Goal: Task Accomplishment & Management: Manage account settings

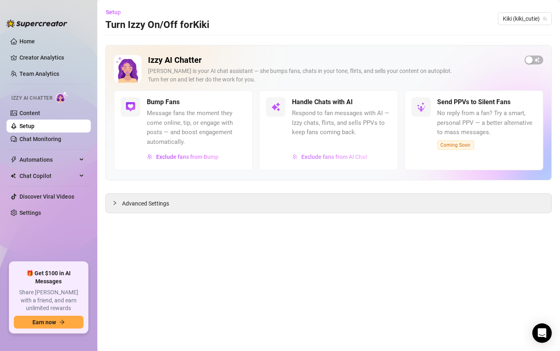
click at [344, 155] on span "Exclude fans from AI Chat" at bounding box center [334, 157] width 66 height 6
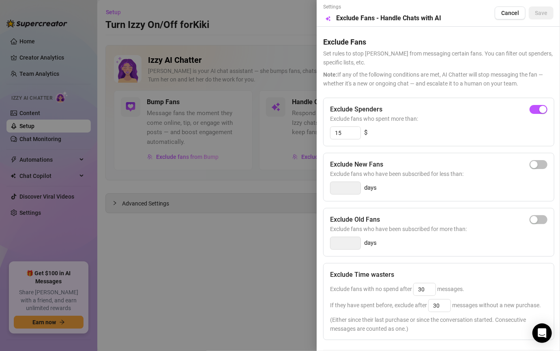
click at [301, 134] on div at bounding box center [280, 175] width 560 height 351
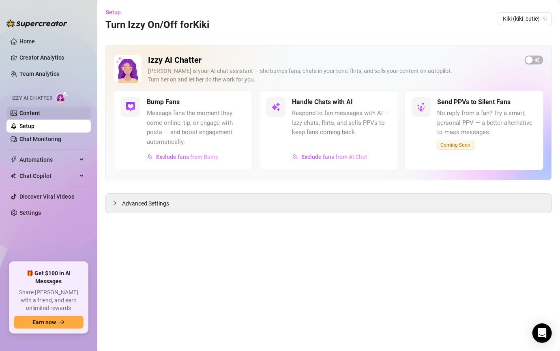
click at [40, 112] on link "Content" at bounding box center [29, 113] width 21 height 6
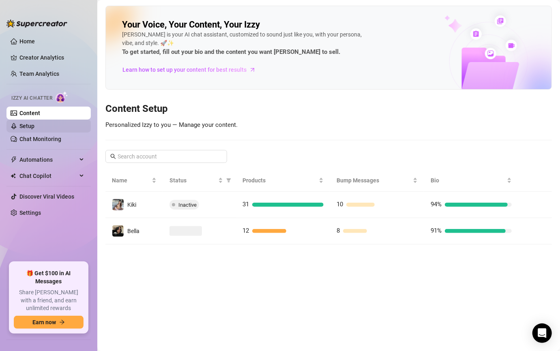
click at [34, 129] on link "Setup" at bounding box center [26, 126] width 15 height 6
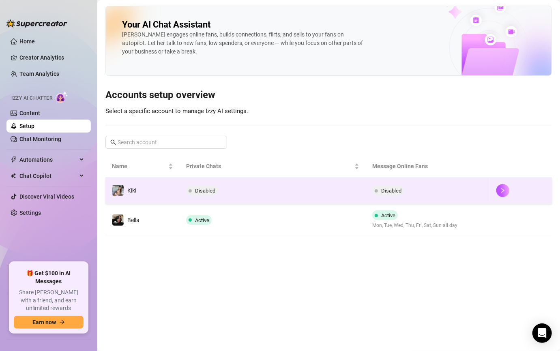
click at [334, 186] on td "Disabled" at bounding box center [272, 190] width 186 height 26
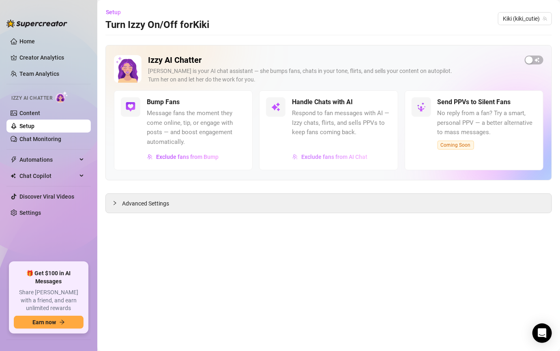
click at [322, 161] on button "Exclude fans from AI Chat" at bounding box center [330, 156] width 76 height 13
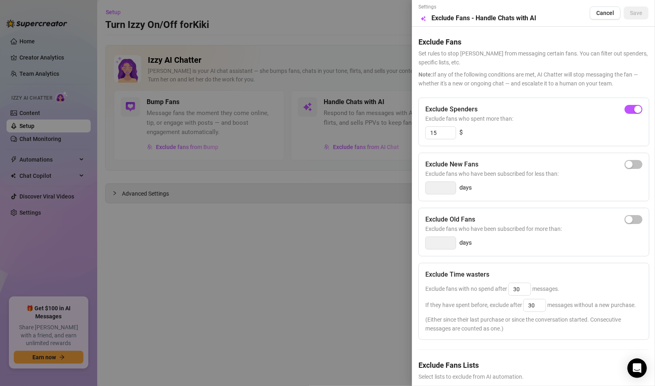
click at [292, 322] on div at bounding box center [327, 193] width 655 height 386
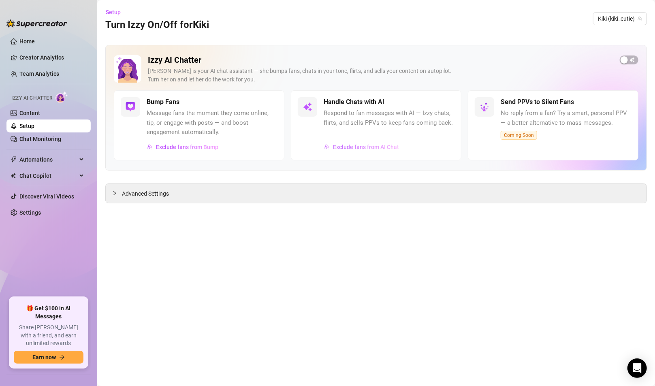
click at [359, 148] on span "Exclude fans from AI Chat" at bounding box center [366, 147] width 66 height 6
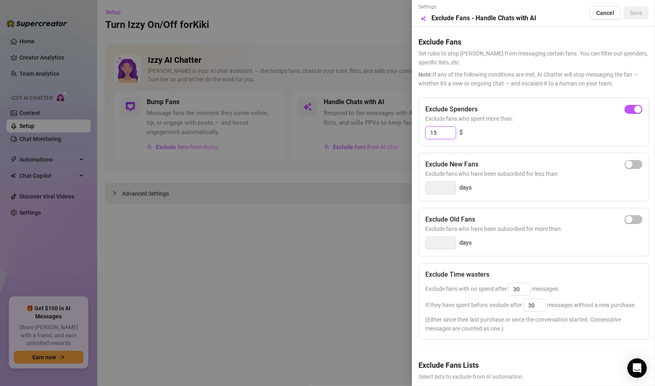
drag, startPoint x: 448, startPoint y: 133, endPoint x: 419, endPoint y: 131, distance: 28.4
click at [419, 131] on div "Exclude Spenders Exclude fans who spent more than: 15 $" at bounding box center [534, 122] width 231 height 49
click at [454, 132] on input "15" at bounding box center [441, 133] width 30 height 12
click at [366, 172] on div at bounding box center [327, 193] width 655 height 386
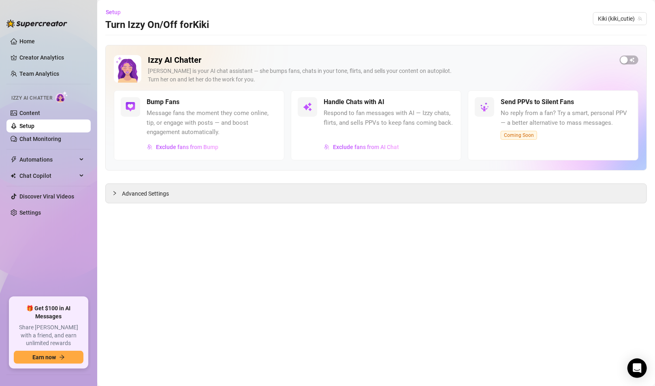
click at [374, 157] on div "Handle Chats with AI Respond to fan messages with AI — Izzy chats, flirts, and …" at bounding box center [376, 125] width 171 height 70
click at [372, 152] on button "Exclude fans from AI Chat" at bounding box center [362, 147] width 76 height 13
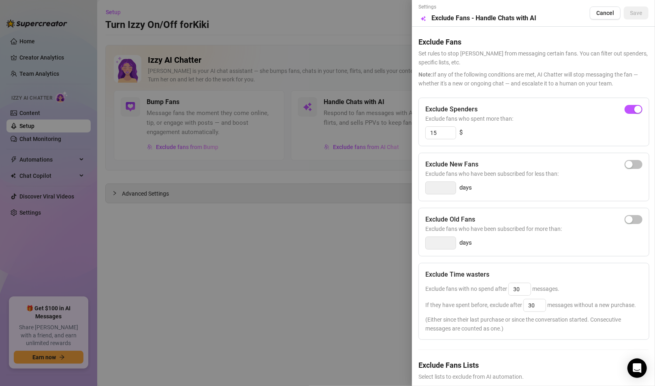
drag, startPoint x: 368, startPoint y: 156, endPoint x: 355, endPoint y: 171, distance: 20.1
click at [368, 156] on div at bounding box center [327, 193] width 655 height 386
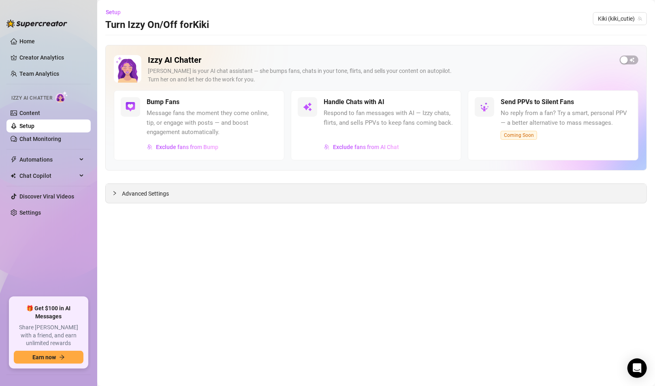
click at [154, 193] on span "Advanced Settings" at bounding box center [145, 193] width 47 height 9
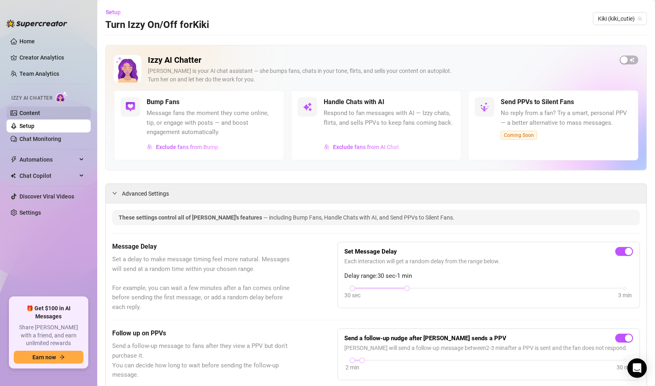
click at [34, 116] on link "Content" at bounding box center [29, 113] width 21 height 6
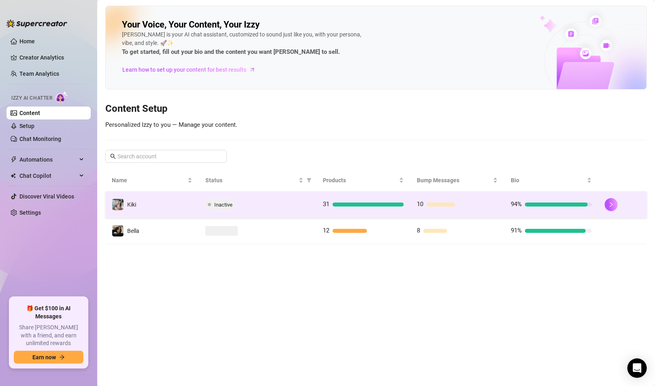
click at [352, 201] on div "31" at bounding box center [363, 205] width 81 height 10
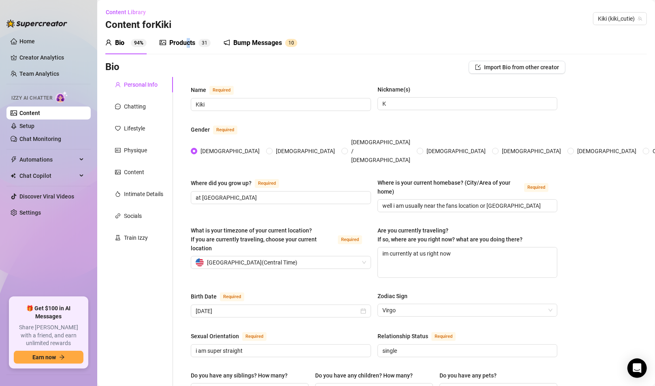
click at [188, 43] on div "Products" at bounding box center [182, 43] width 26 height 10
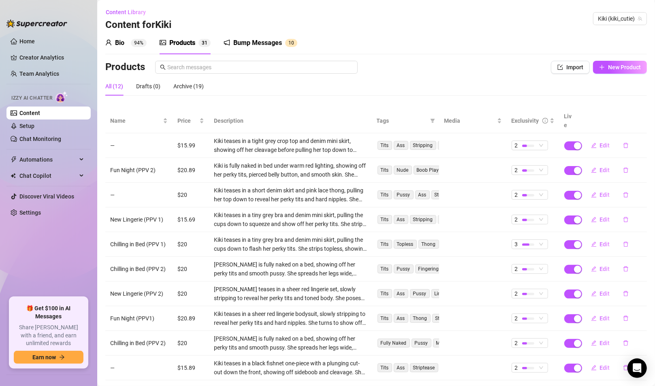
click at [164, 42] on icon "picture" at bounding box center [163, 42] width 6 height 5
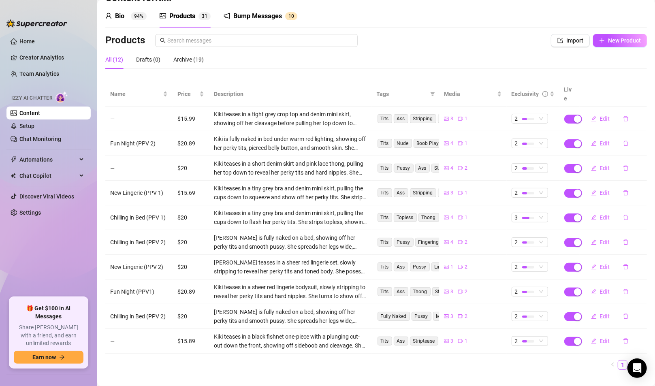
scroll to position [31, 0]
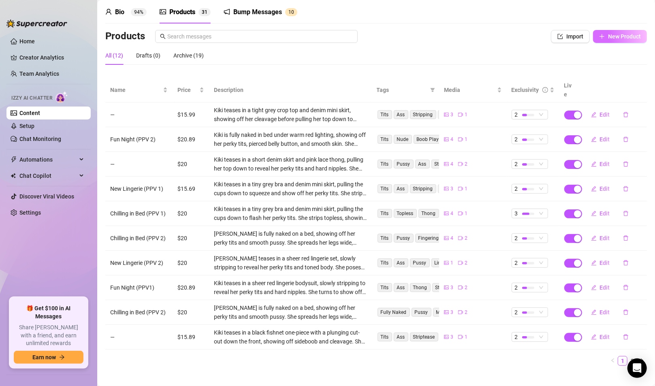
click at [559, 40] on span "New Product" at bounding box center [624, 36] width 33 height 6
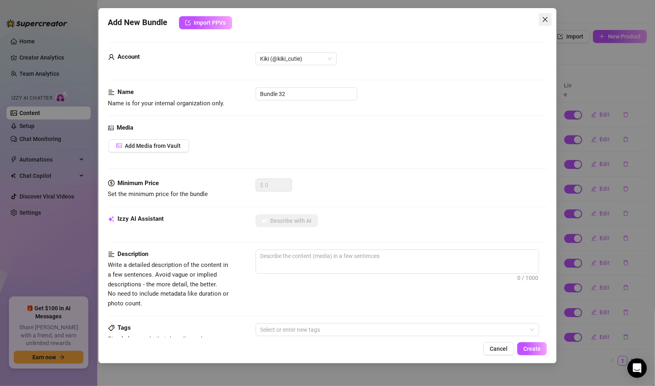
click at [549, 21] on span "Close" at bounding box center [545, 19] width 13 height 6
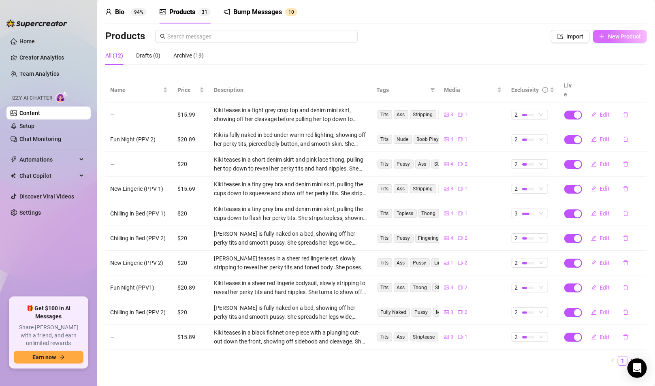
click at [559, 36] on span "New Product" at bounding box center [624, 36] width 33 height 6
type textarea "Type your message here..."
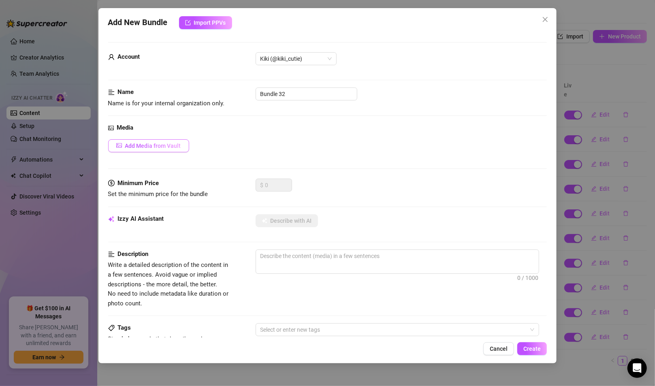
click at [158, 143] on span "Add Media from Vault" at bounding box center [153, 146] width 56 height 6
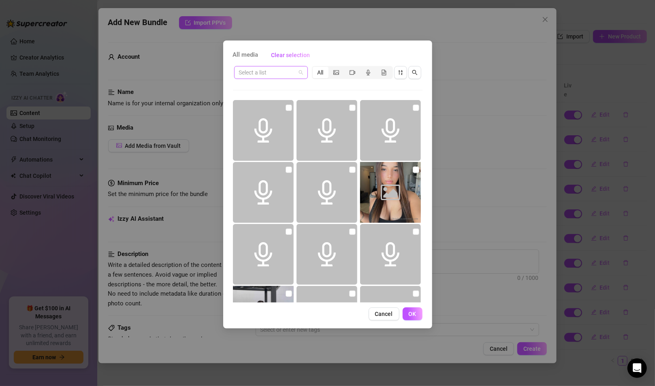
click at [283, 74] on input "search" at bounding box center [267, 72] width 57 height 12
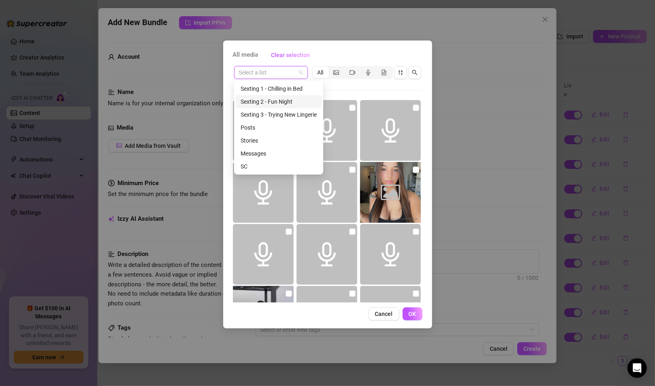
click at [285, 97] on div "Sexting 2 - Fun Night" at bounding box center [279, 101] width 76 height 9
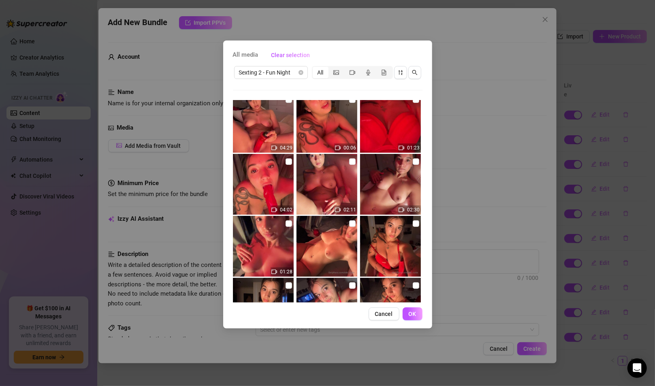
scroll to position [0, 0]
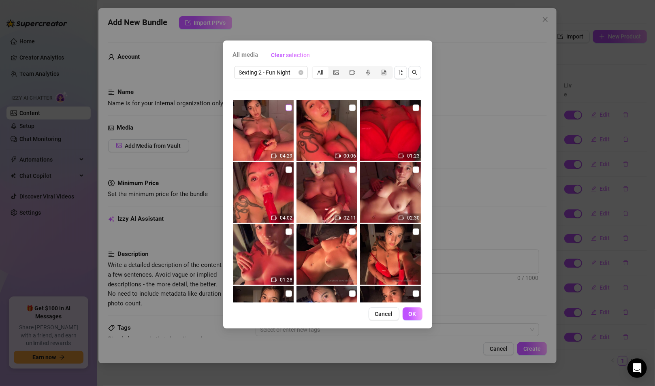
click at [286, 107] on input "checkbox" at bounding box center [289, 108] width 6 height 6
checkbox input "true"
click at [414, 313] on span "OK" at bounding box center [413, 314] width 8 height 6
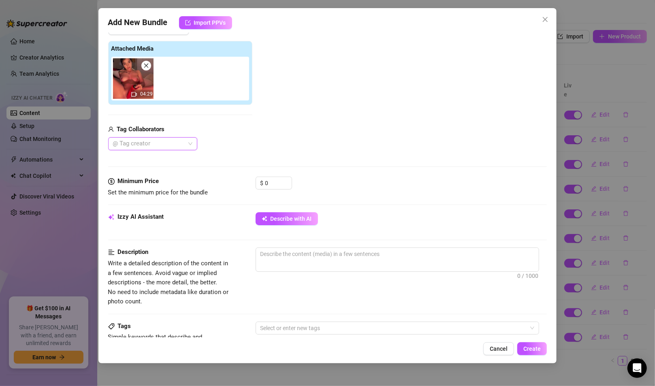
scroll to position [122, 0]
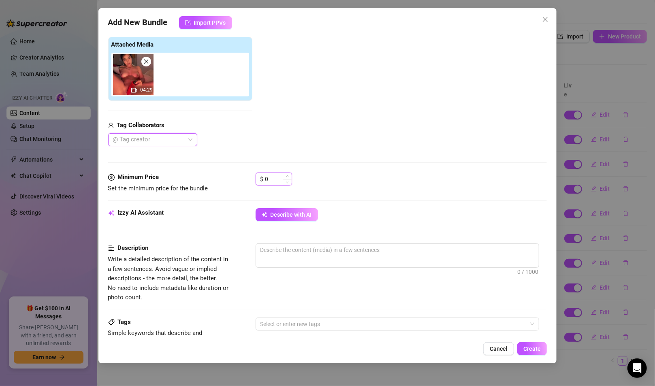
click at [274, 182] on input "0" at bounding box center [278, 179] width 26 height 12
type input "0"
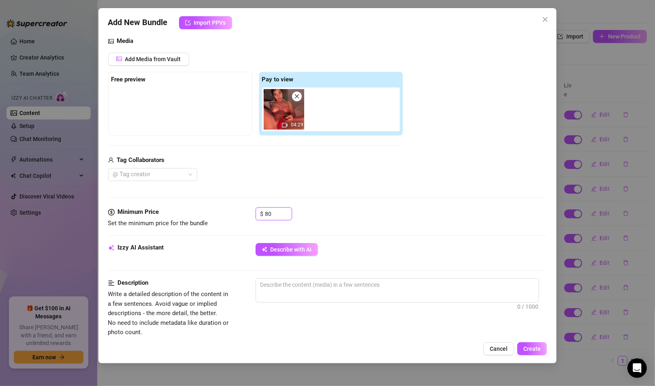
scroll to position [81, 0]
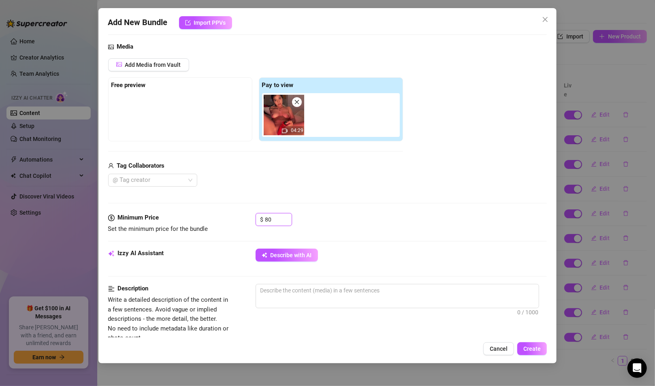
drag, startPoint x: 278, startPoint y: 220, endPoint x: 224, endPoint y: 220, distance: 53.5
click at [224, 220] on div "Minimum Price Set the minimum price for the bundle $ 80" at bounding box center [327, 223] width 439 height 21
type input "80"
click at [444, 175] on div "Add Media from Vault Free preview Pay to view 04:29 Tag Collaborators @ Tag cre…" at bounding box center [327, 122] width 439 height 129
click at [502, 348] on span "Cancel" at bounding box center [499, 349] width 18 height 6
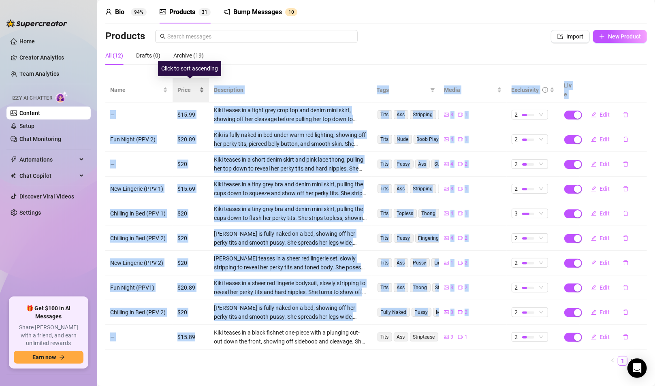
drag, startPoint x: 194, startPoint y: 330, endPoint x: 183, endPoint y: 92, distance: 238.9
click at [183, 92] on table "Name Price Description Tags Media Exclusivity Live — $15.99 Kiki teases in a ti…" at bounding box center [376, 214] width 542 height 272
click at [183, 177] on td "$15.69" at bounding box center [191, 189] width 36 height 25
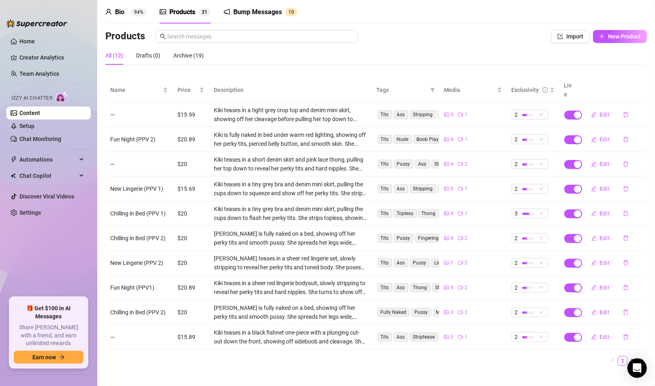
click at [60, 269] on ul "Home Creator Analytics Team Analytics Izzy AI Chatter Content Setup Chat Monito…" at bounding box center [48, 163] width 84 height 263
click at [559, 111] on span "Edit" at bounding box center [605, 114] width 10 height 6
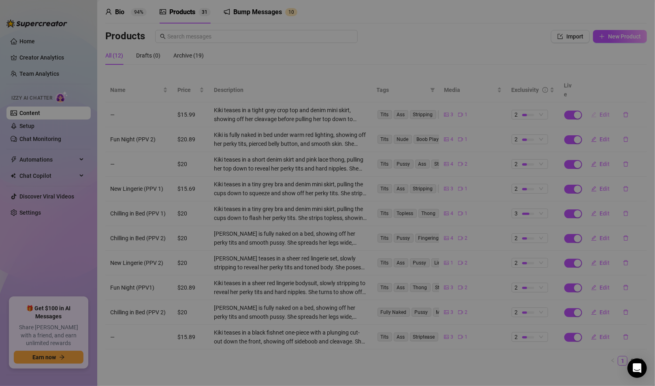
type textarea "ugh i can't believe im showing you this.. i got so turned on thinking of you , …"
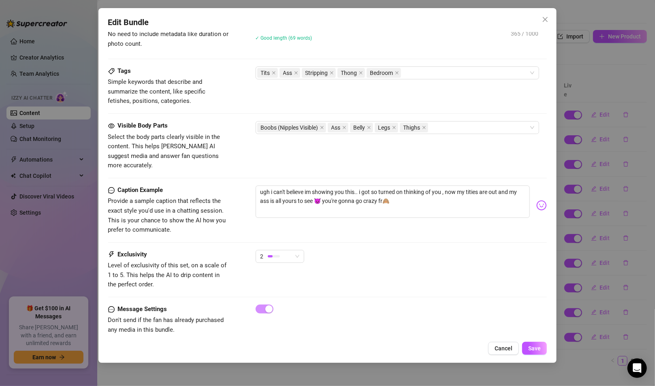
scroll to position [376, 0]
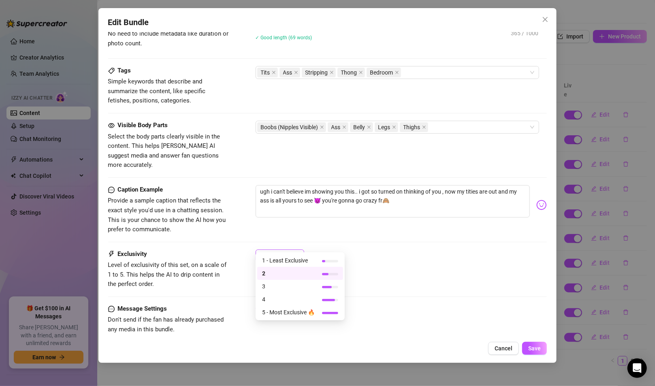
click at [299, 250] on div "2" at bounding box center [280, 256] width 49 height 13
click at [293, 312] on span "5 - Most Exclusive 🔥" at bounding box center [288, 312] width 53 height 9
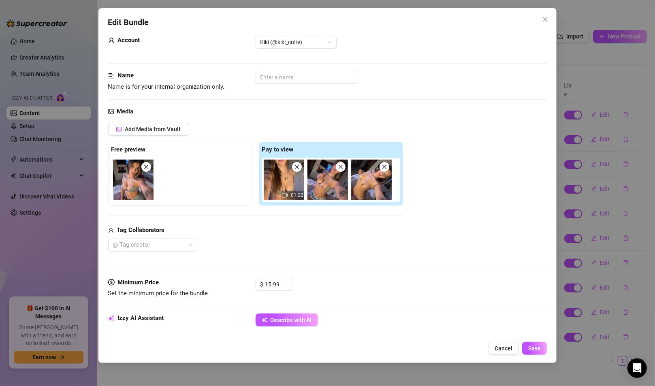
scroll to position [11, 0]
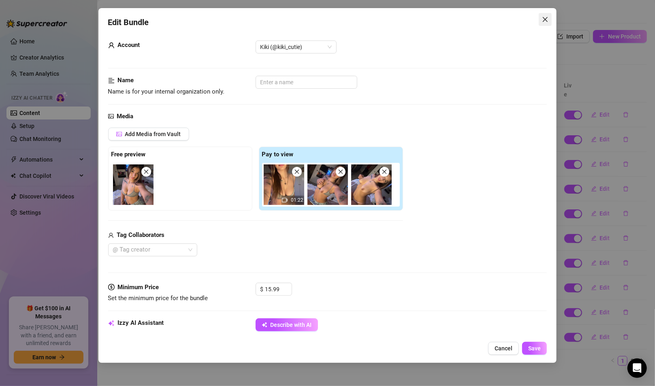
click at [550, 18] on span "Close" at bounding box center [545, 19] width 13 height 6
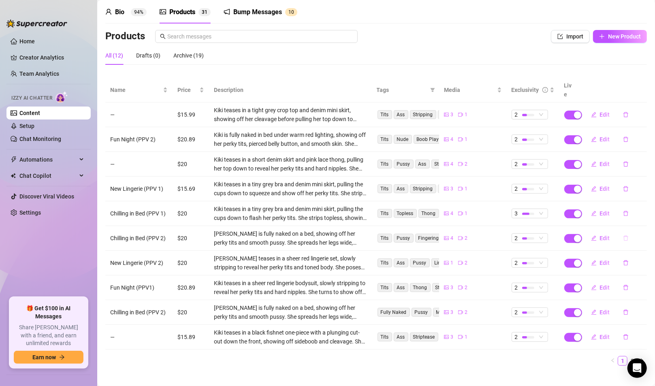
click at [559, 232] on button "button" at bounding box center [626, 238] width 19 height 13
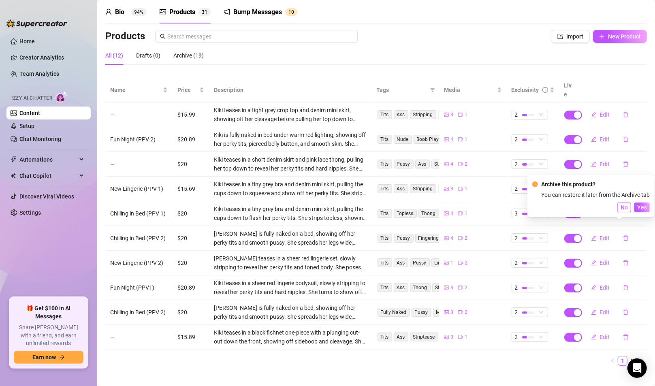
click at [559, 208] on span "No" at bounding box center [624, 207] width 7 height 6
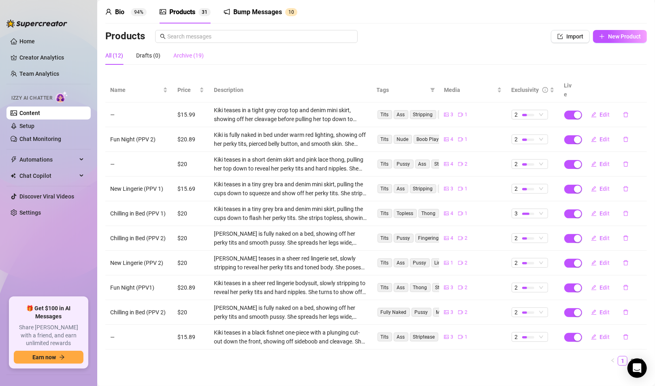
click at [195, 62] on div "Archive (19)" at bounding box center [188, 55] width 30 height 19
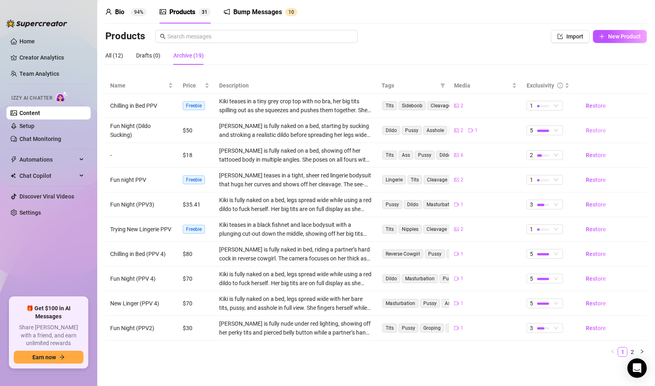
click at [559, 130] on span "Restore" at bounding box center [596, 130] width 20 height 6
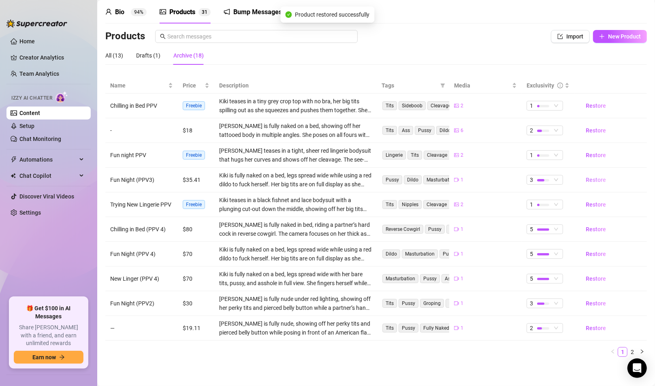
click at [559, 180] on span "Restore" at bounding box center [596, 180] width 20 height 6
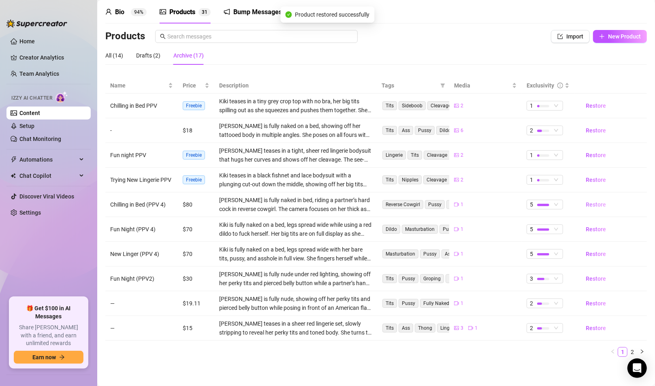
click at [559, 206] on span "Restore" at bounding box center [596, 204] width 20 height 6
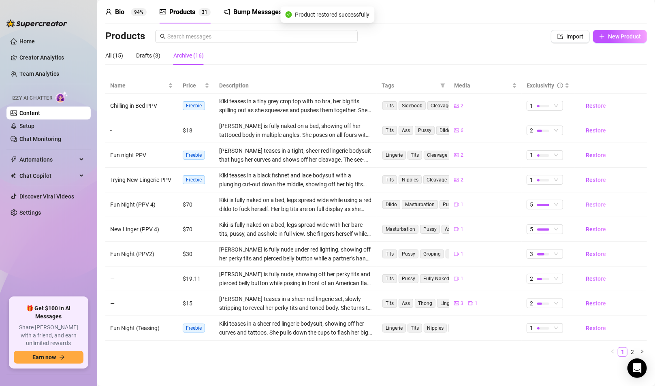
click at [559, 206] on span "Restore" at bounding box center [596, 204] width 20 height 6
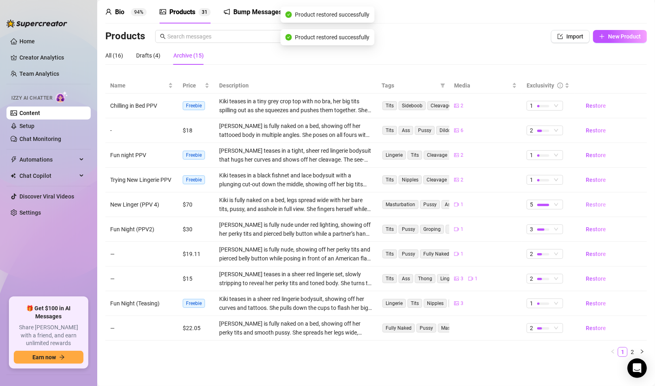
click at [559, 208] on button "Restore" at bounding box center [595, 204] width 33 height 13
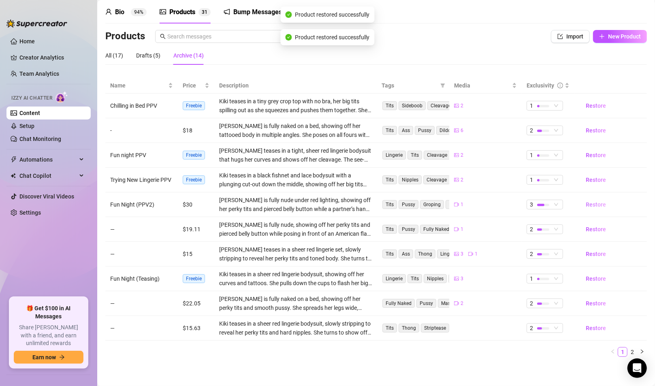
click at [559, 207] on span "Restore" at bounding box center [596, 204] width 20 height 6
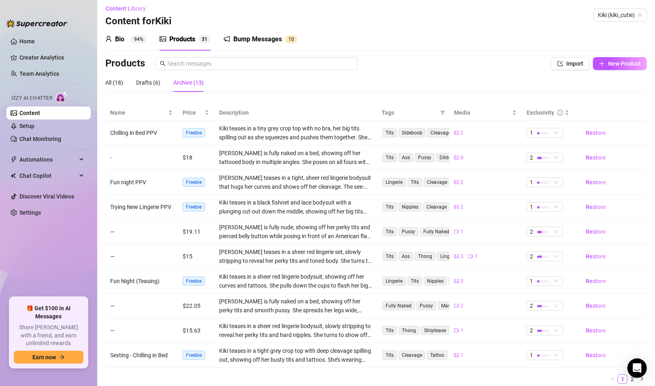
scroll to position [0, 0]
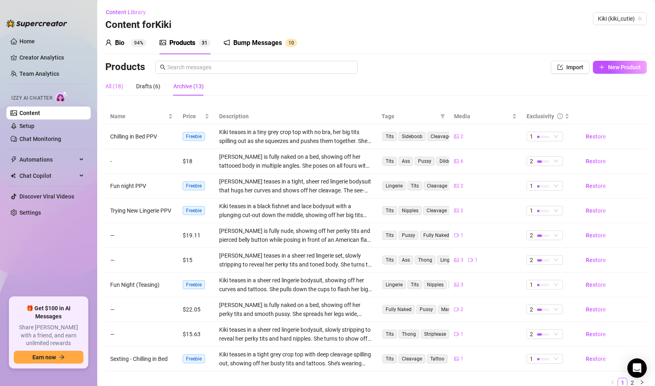
click at [117, 91] on div "All (18)" at bounding box center [114, 86] width 18 height 19
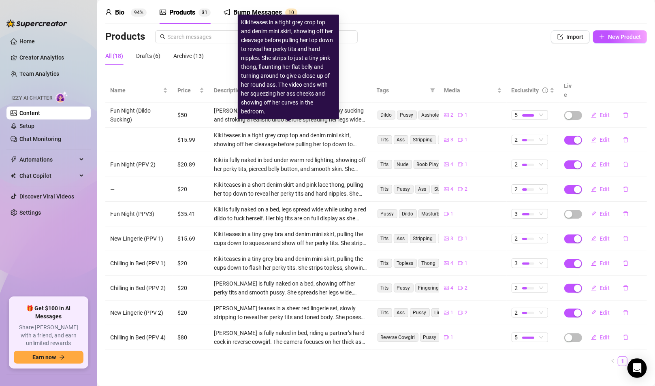
scroll to position [31, 0]
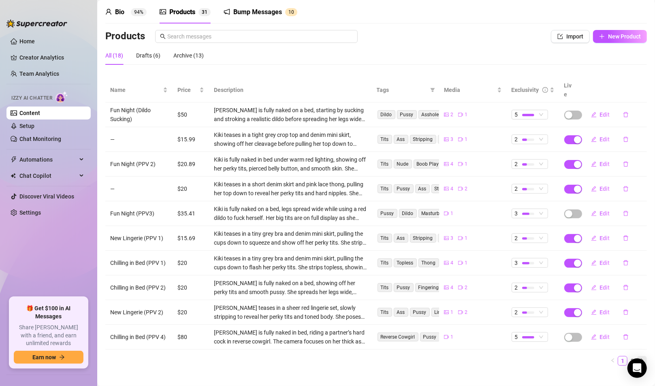
click at [559, 350] on button "button" at bounding box center [642, 361] width 10 height 10
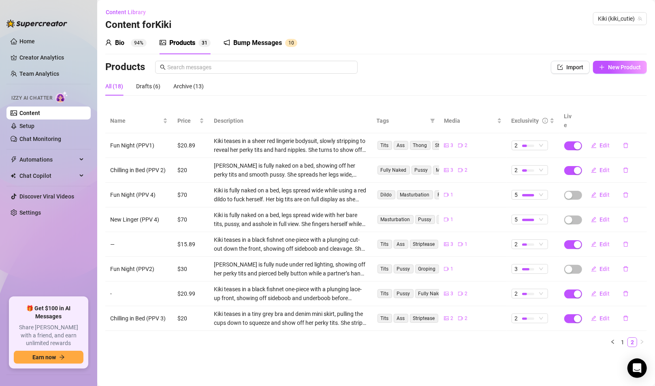
click at [135, 45] on sup "94%" at bounding box center [139, 43] width 16 height 8
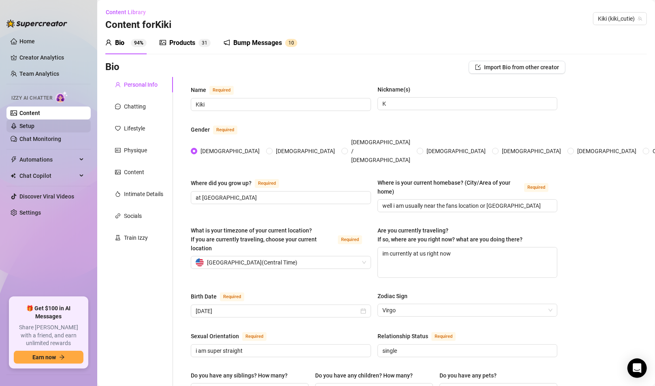
click at [34, 124] on link "Setup" at bounding box center [26, 126] width 15 height 6
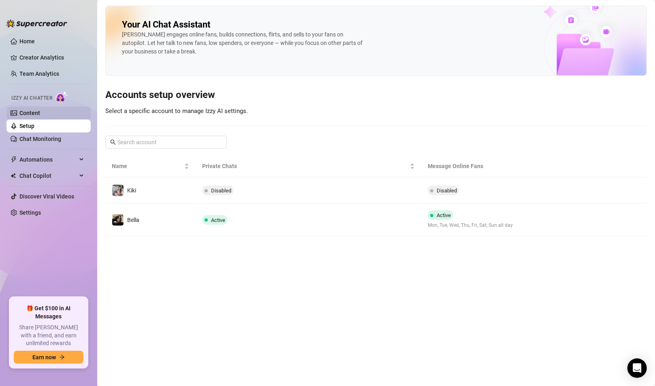
click at [40, 110] on link "Content" at bounding box center [29, 113] width 21 height 6
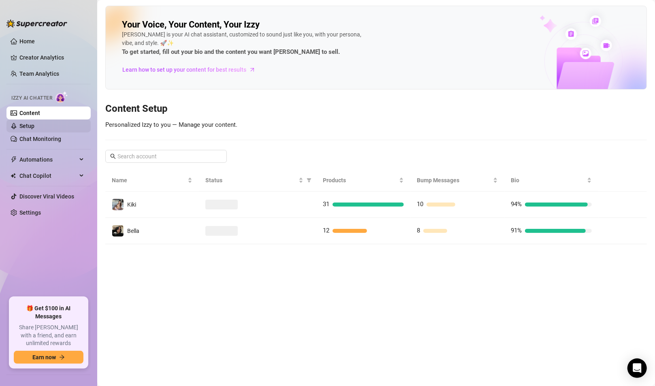
click at [34, 125] on link "Setup" at bounding box center [26, 126] width 15 height 6
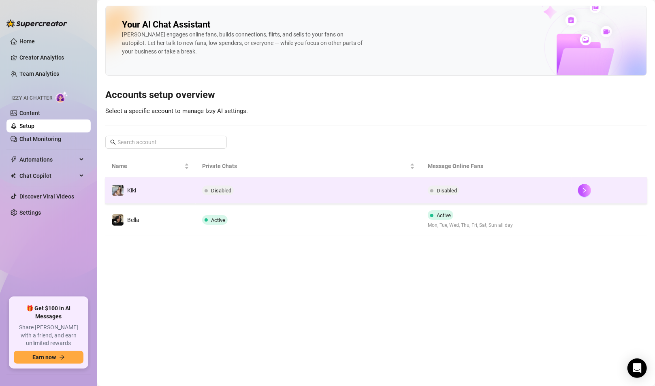
click at [422, 194] on td "Disabled" at bounding box center [496, 190] width 150 height 26
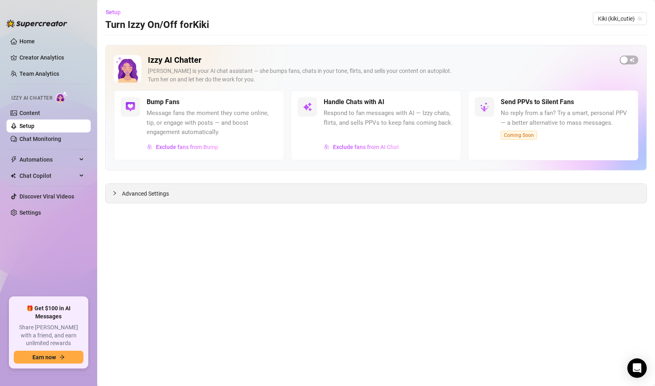
click at [118, 190] on div at bounding box center [117, 193] width 10 height 9
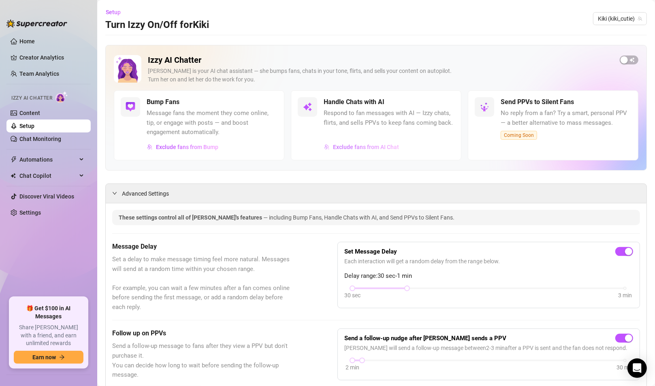
click at [378, 147] on span "Exclude fans from AI Chat" at bounding box center [366, 147] width 66 height 6
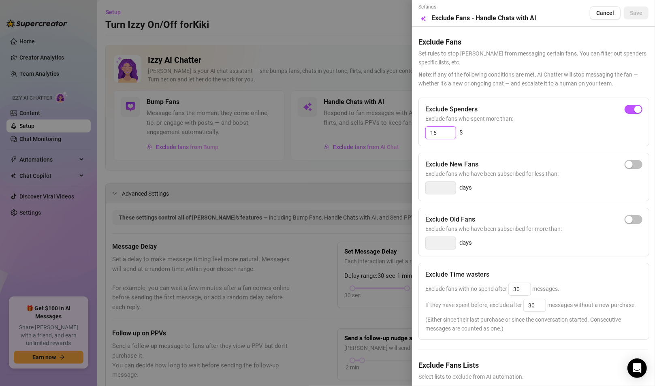
drag, startPoint x: 444, startPoint y: 133, endPoint x: 385, endPoint y: 124, distance: 59.1
click at [385, 124] on div "Settings Preview Exclude Fans - Handle Chats with AI Cancel Save Exclude Fans S…" at bounding box center [327, 193] width 655 height 386
type input "100"
drag, startPoint x: 575, startPoint y: 129, endPoint x: 581, endPoint y: 122, distance: 9.6
click at [559, 129] on div "100 $" at bounding box center [533, 132] width 217 height 13
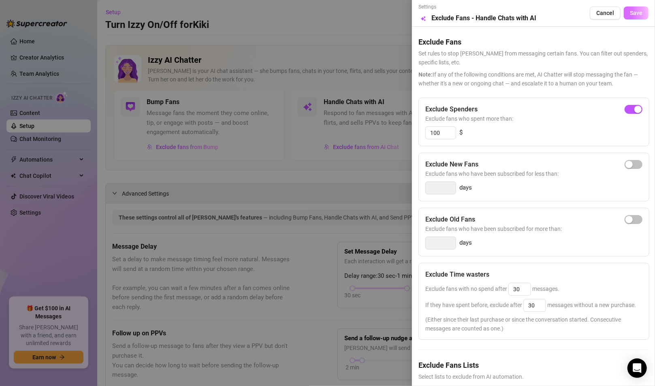
click at [559, 12] on span "Save" at bounding box center [636, 13] width 13 height 6
